Goal: Information Seeking & Learning: Check status

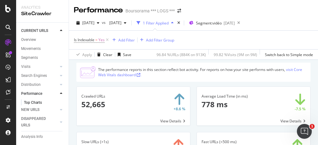
scroll to position [36, 0]
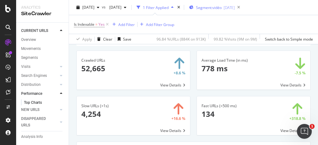
click at [222, 6] on span "Segment: vidéo" at bounding box center [209, 7] width 26 height 5
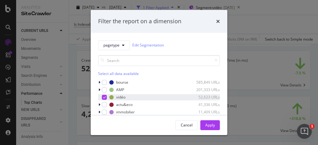
click at [104, 96] on icon "modal" at bounding box center [104, 97] width 3 height 3
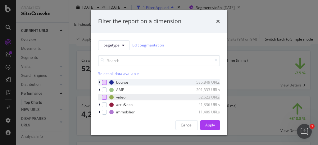
click at [105, 81] on div "modal" at bounding box center [104, 82] width 5 height 5
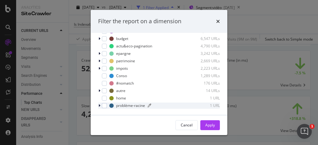
scroll to position [82, 0]
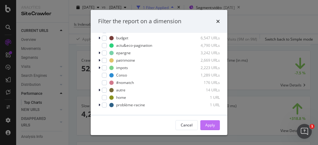
click at [207, 124] on div "Apply" at bounding box center [210, 125] width 10 height 5
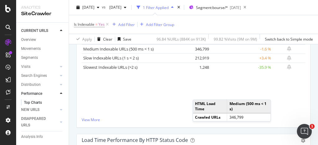
scroll to position [284, 0]
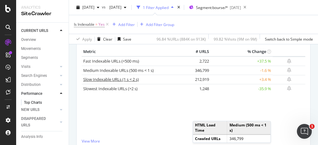
click at [117, 78] on link "Slow Indexable URLs (1 s < 2 s)" at bounding box center [111, 80] width 56 height 6
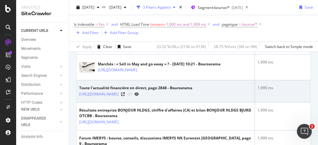
scroll to position [323, 0]
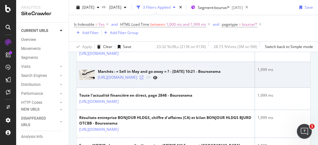
click at [143, 79] on icon at bounding box center [142, 78] width 4 height 4
